Goal: Task Accomplishment & Management: Complete application form

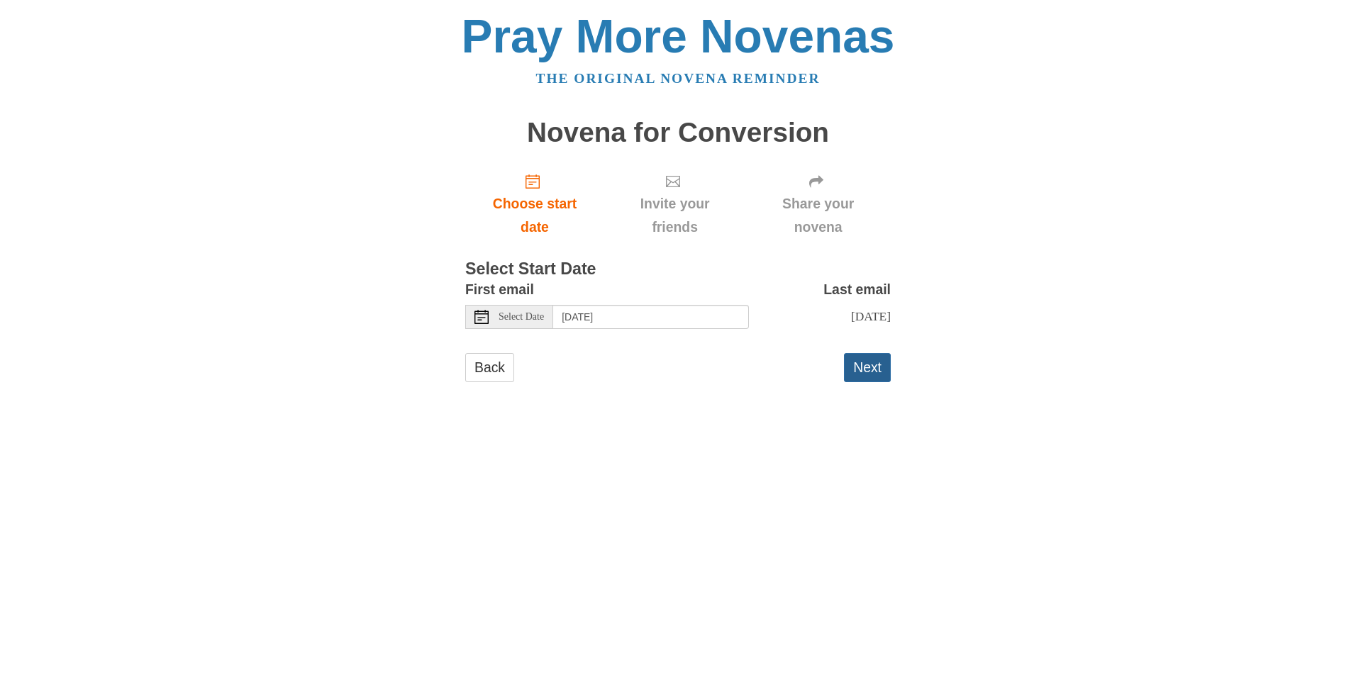
click at [863, 358] on button "Next" at bounding box center [867, 367] width 47 height 29
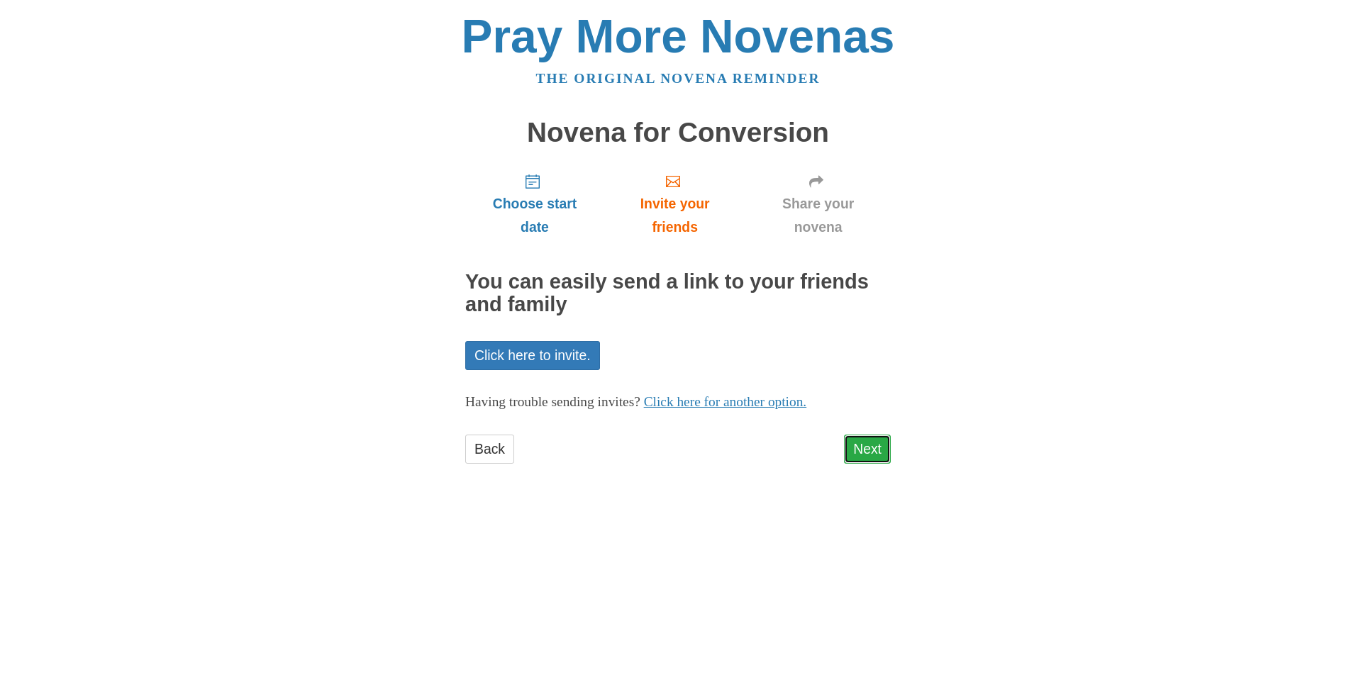
drag, startPoint x: 868, startPoint y: 449, endPoint x: 874, endPoint y: 440, distance: 10.2
click at [868, 447] on link "Next" at bounding box center [867, 449] width 47 height 29
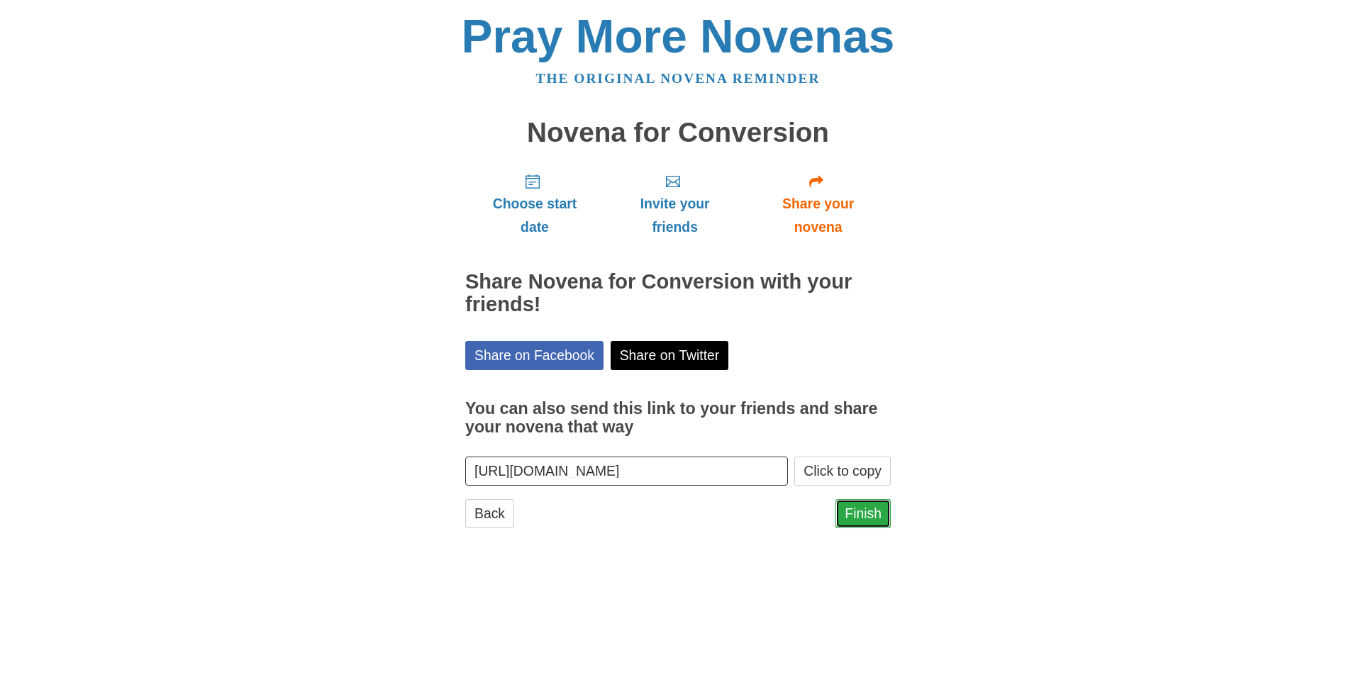
drag, startPoint x: 854, startPoint y: 520, endPoint x: 863, endPoint y: 514, distance: 10.6
click at [855, 519] on link "Finish" at bounding box center [862, 513] width 55 height 29
